Goal: Task Accomplishment & Management: Complete application form

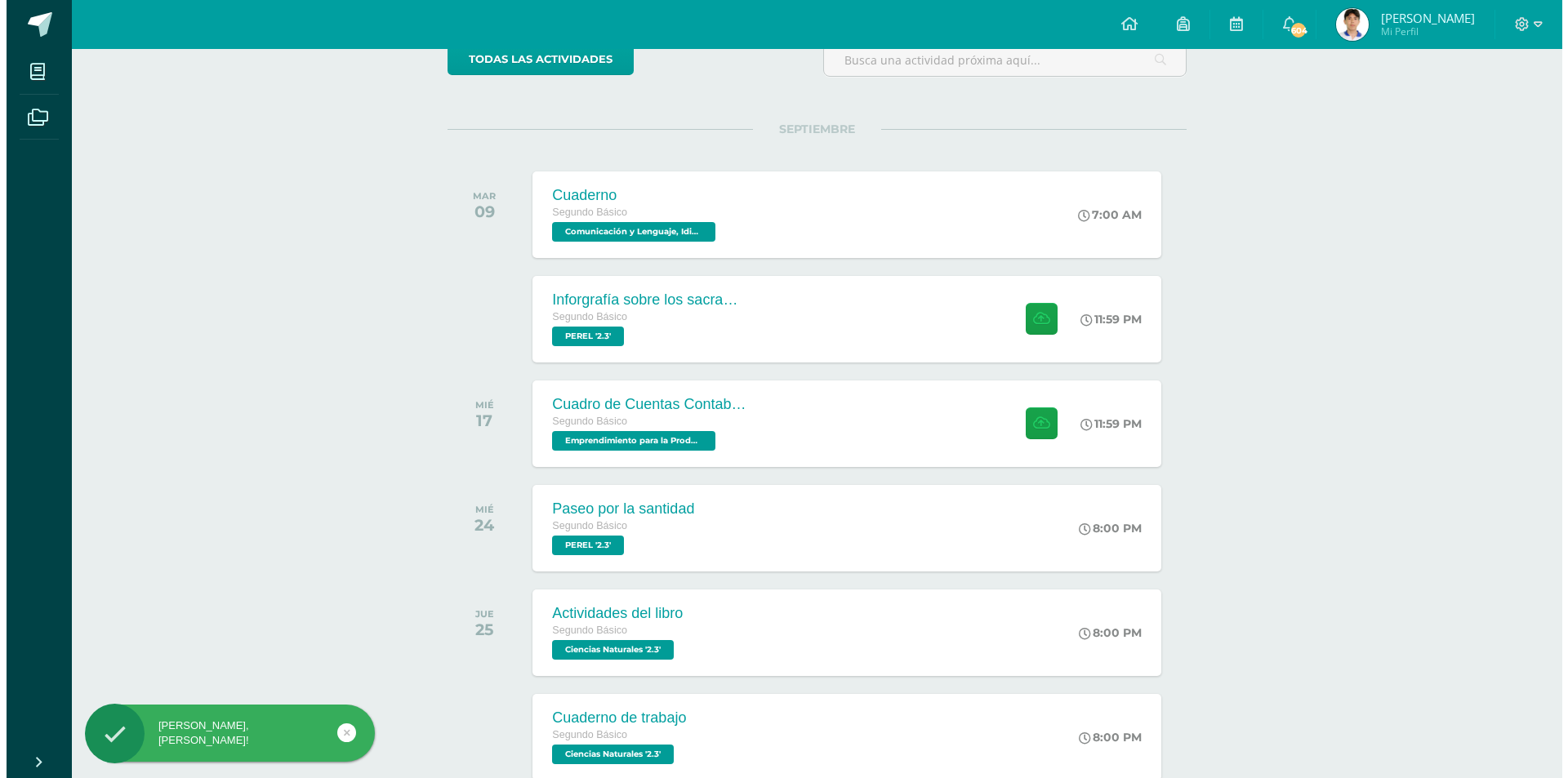
scroll to position [163, 0]
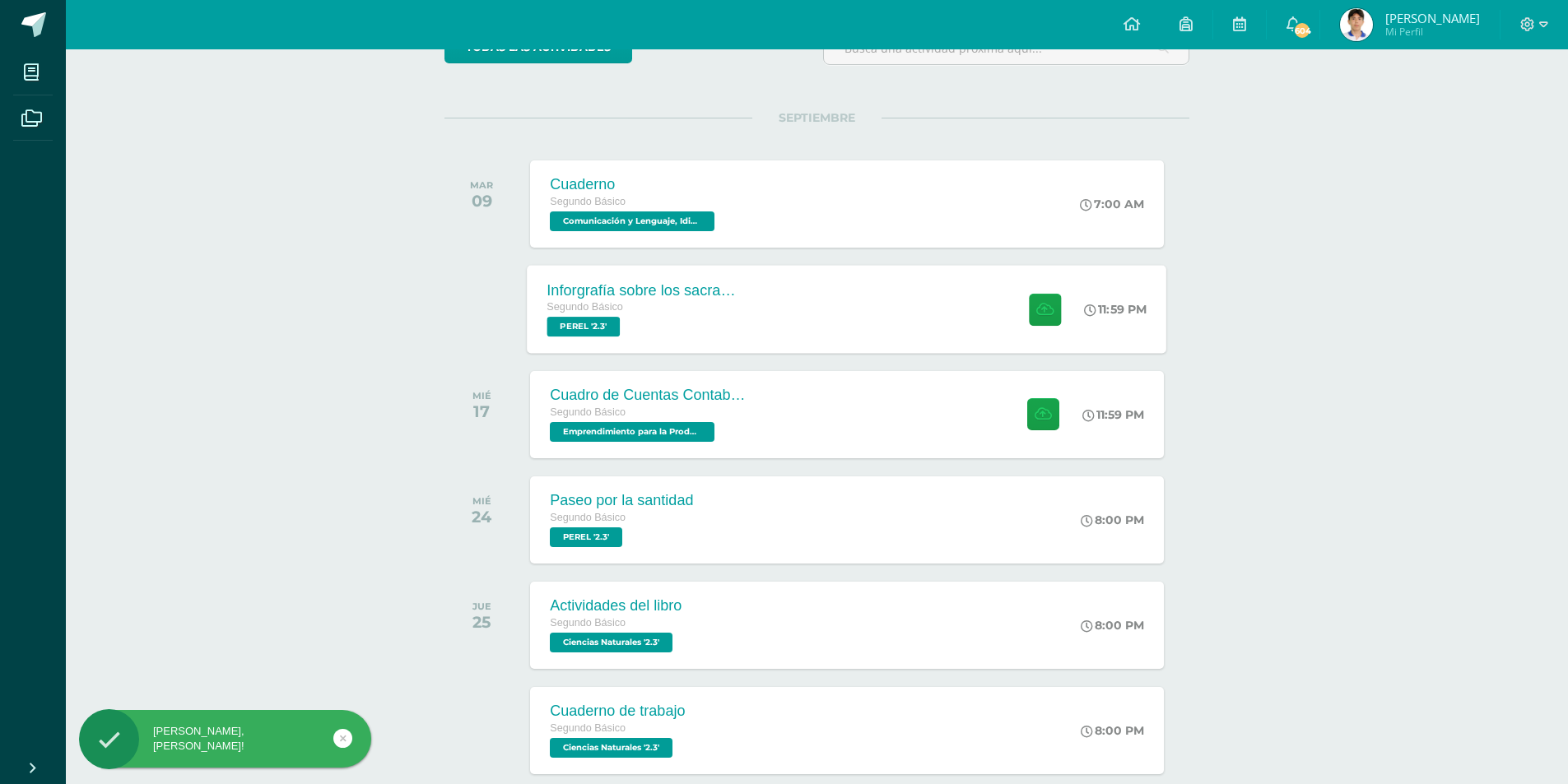
click at [835, 298] on div "Inforgrafía sobre los sacramentos de curación Segundo Básico [PERSON_NAME] '2.3…" at bounding box center [848, 308] width 640 height 88
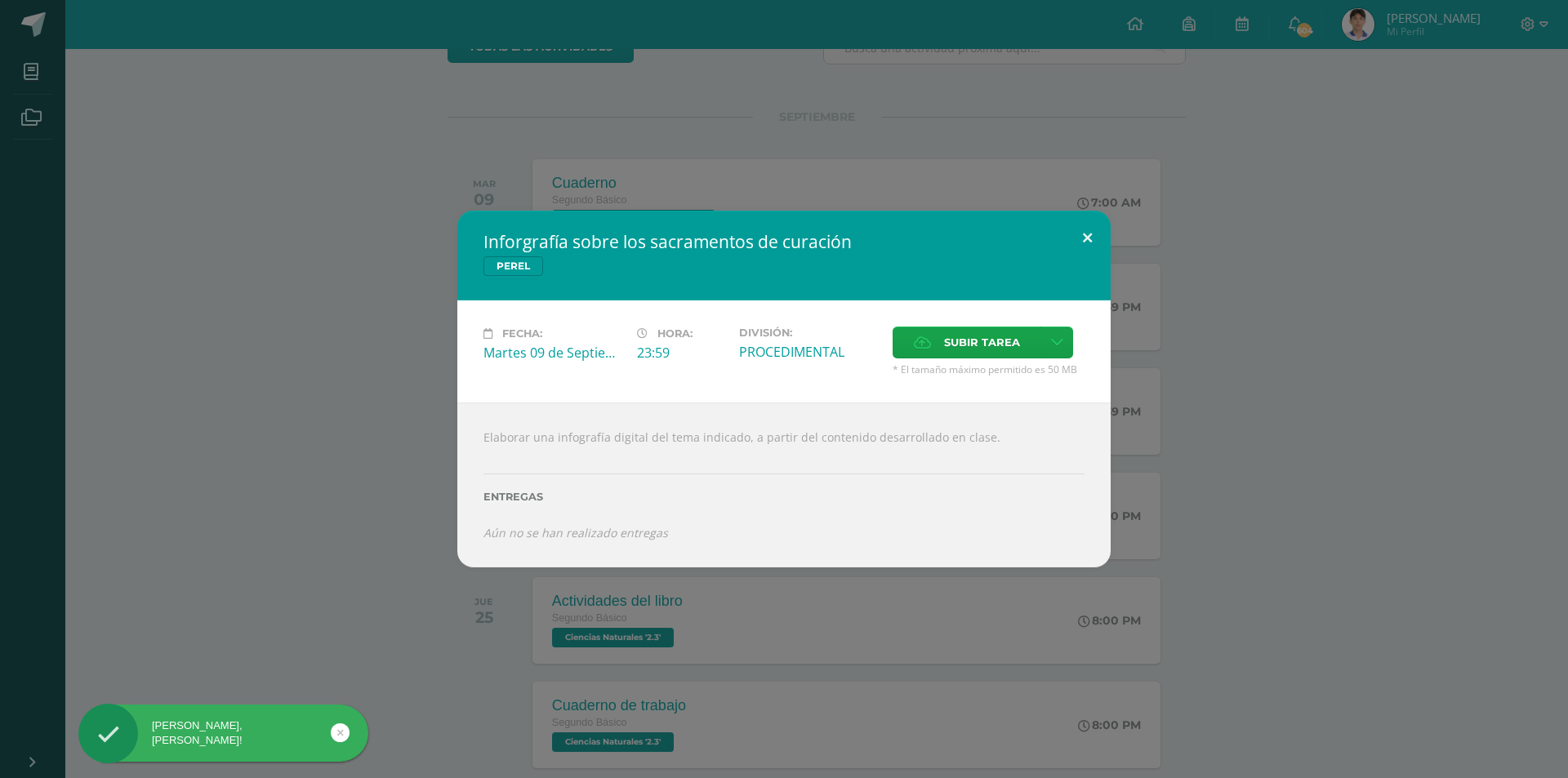
click at [1090, 251] on button at bounding box center [1087, 238] width 47 height 56
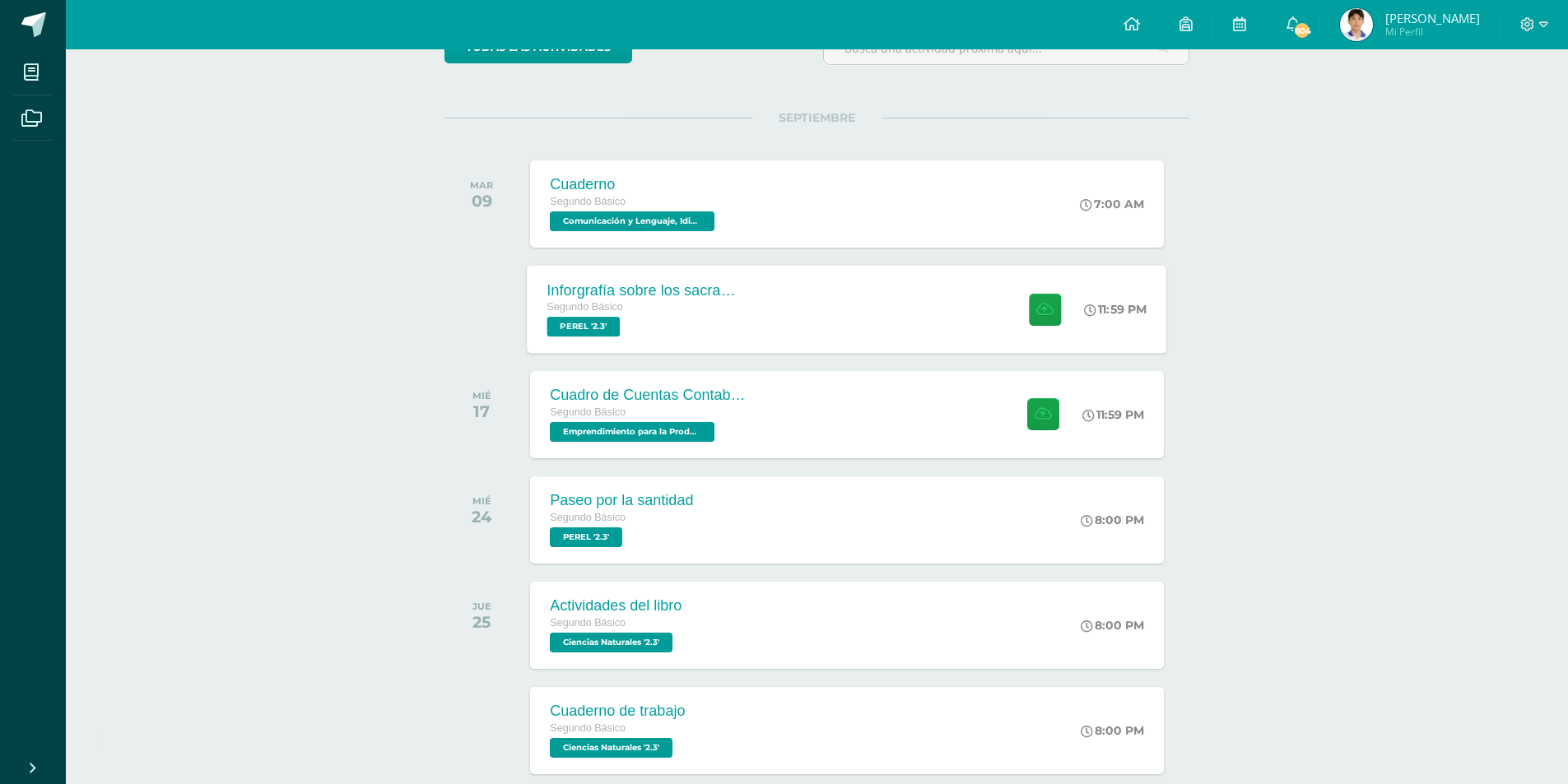
click at [824, 305] on div "Inforgrafía sobre los sacramentos de curación Segundo Básico [PERSON_NAME] '2.3…" at bounding box center [848, 308] width 640 height 88
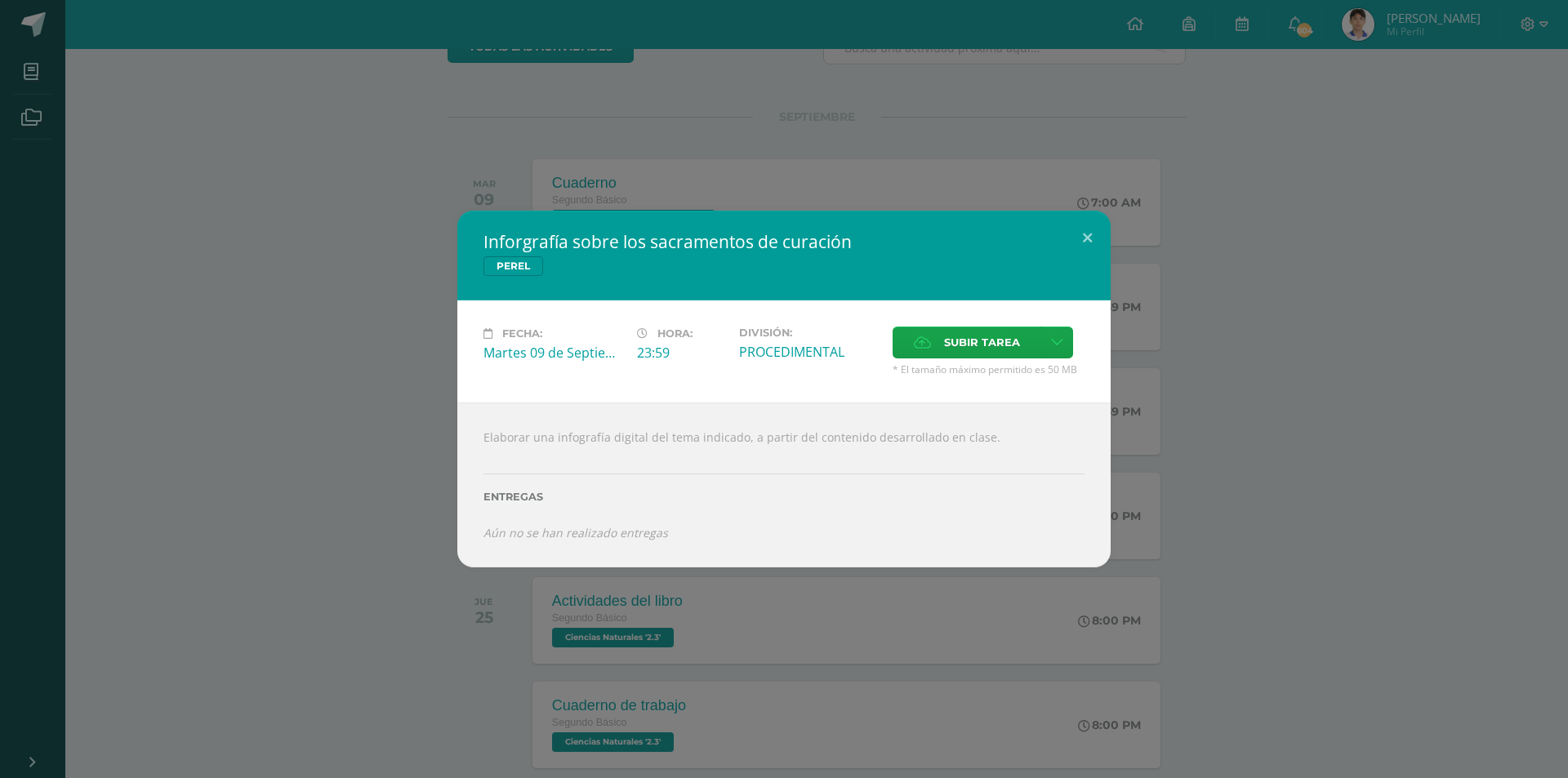
drag, startPoint x: 851, startPoint y: 235, endPoint x: 616, endPoint y: 235, distance: 235.0
click at [616, 235] on h2 "Inforgrafía sobre los sacramentos de curación" at bounding box center [784, 241] width 601 height 23
drag, startPoint x: 627, startPoint y: 243, endPoint x: 695, endPoint y: 318, distance: 101.2
click at [662, 241] on h2 "Inforgrafía sobre los sacramentos de curación" at bounding box center [784, 241] width 601 height 23
drag, startPoint x: 930, startPoint y: 319, endPoint x: 939, endPoint y: 338, distance: 21.0
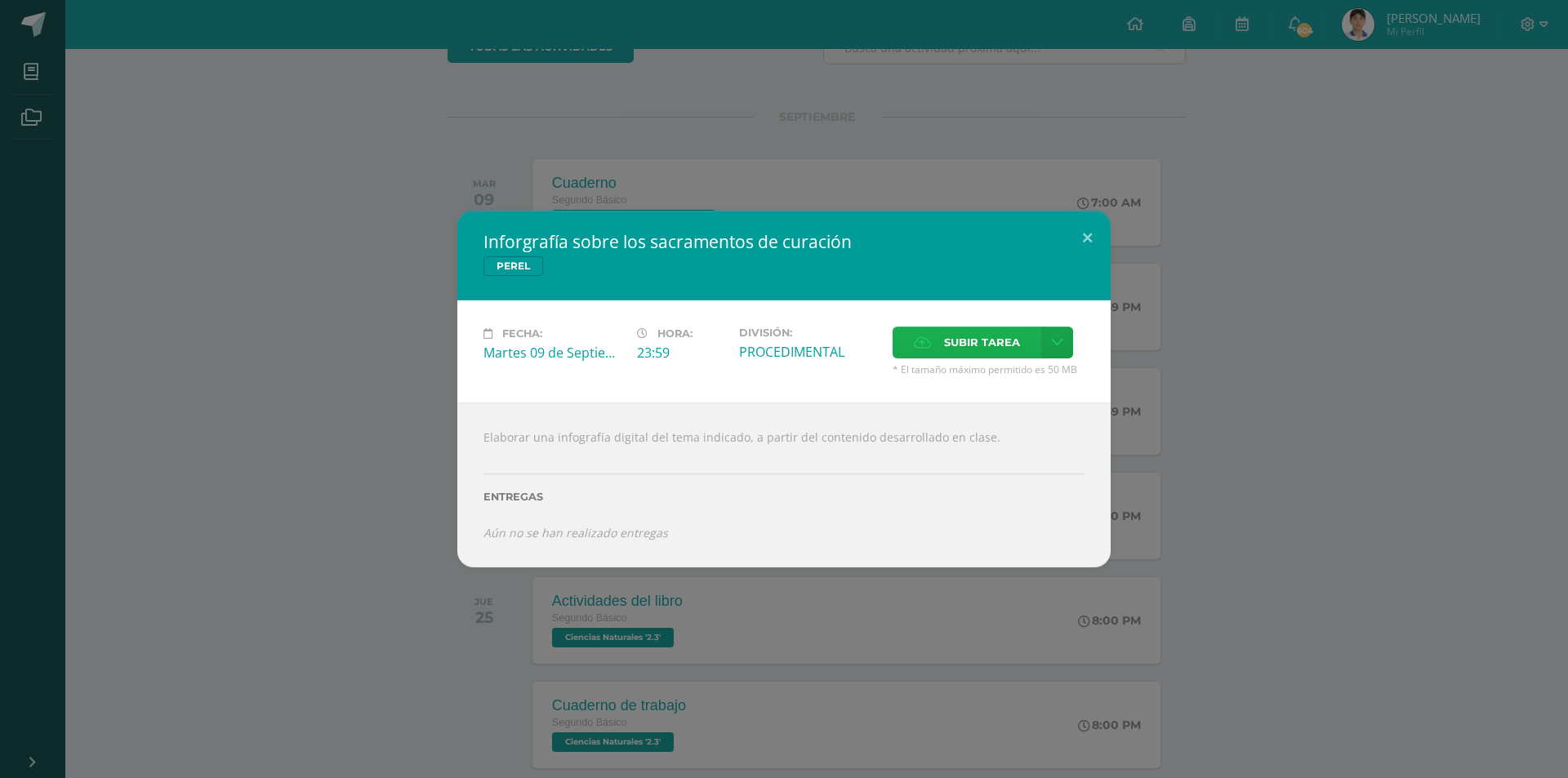
click at [930, 320] on div "Fecha: [DATE] Hora: 23:59 División: PROCEDIMENTAL Subir tarea" at bounding box center [784, 352] width 653 height 102
click at [939, 338] on label "Subir tarea" at bounding box center [967, 343] width 149 height 32
click at [0, 0] on input "Subir tarea" at bounding box center [0, 0] width 0 height 0
click at [1061, 342] on icon at bounding box center [1058, 343] width 12 height 14
click at [1021, 374] on link "Subir enlace" at bounding box center [1000, 377] width 163 height 26
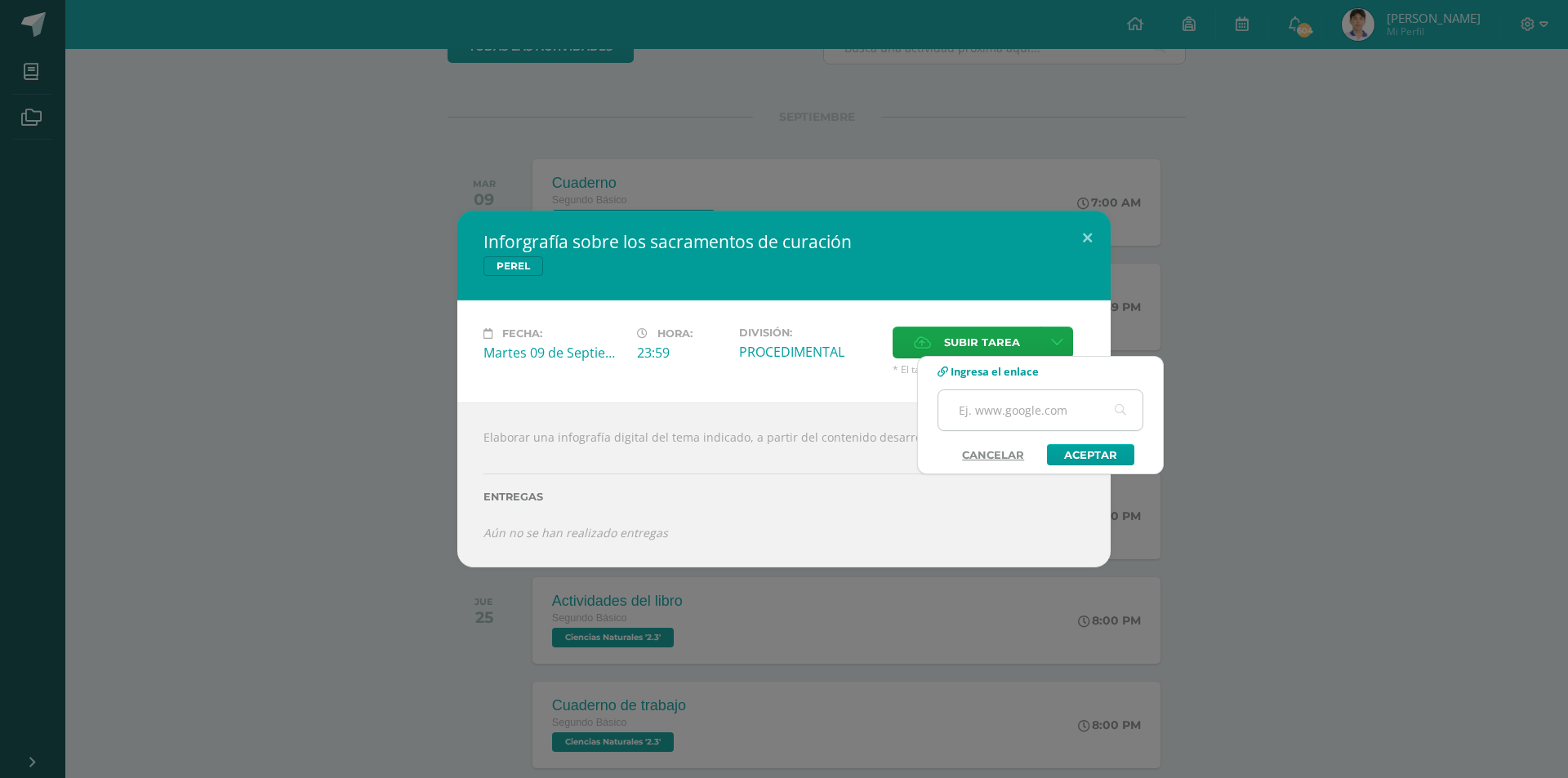
click at [973, 401] on input "text" at bounding box center [1041, 410] width 204 height 40
paste input "[URL][DOMAIN_NAME]"
type input "[URL][DOMAIN_NAME]"
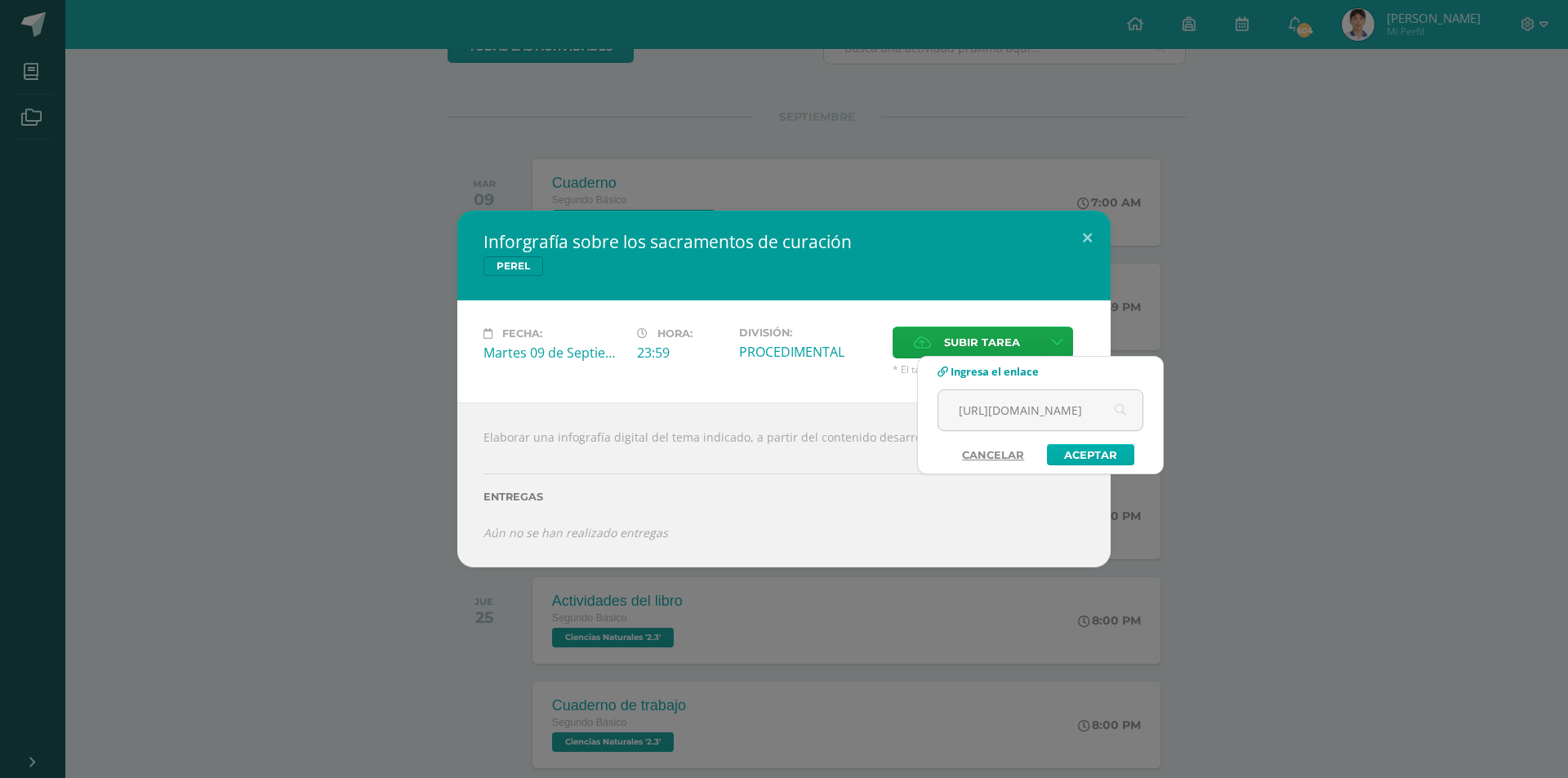
click at [1081, 449] on link "Aceptar" at bounding box center [1090, 455] width 87 height 21
